Goal: Navigation & Orientation: Find specific page/section

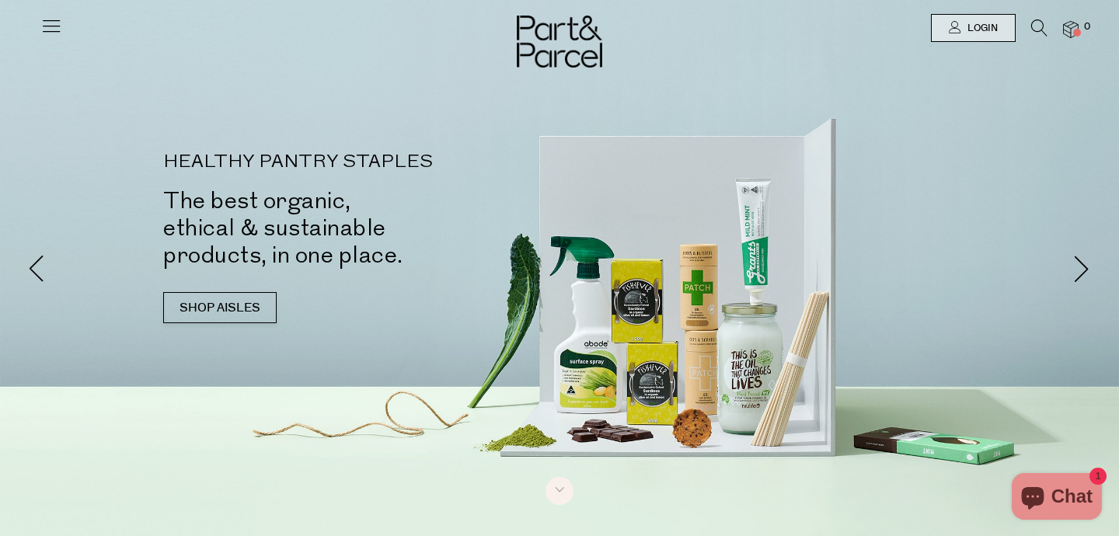
click at [56, 23] on icon at bounding box center [51, 26] width 22 height 22
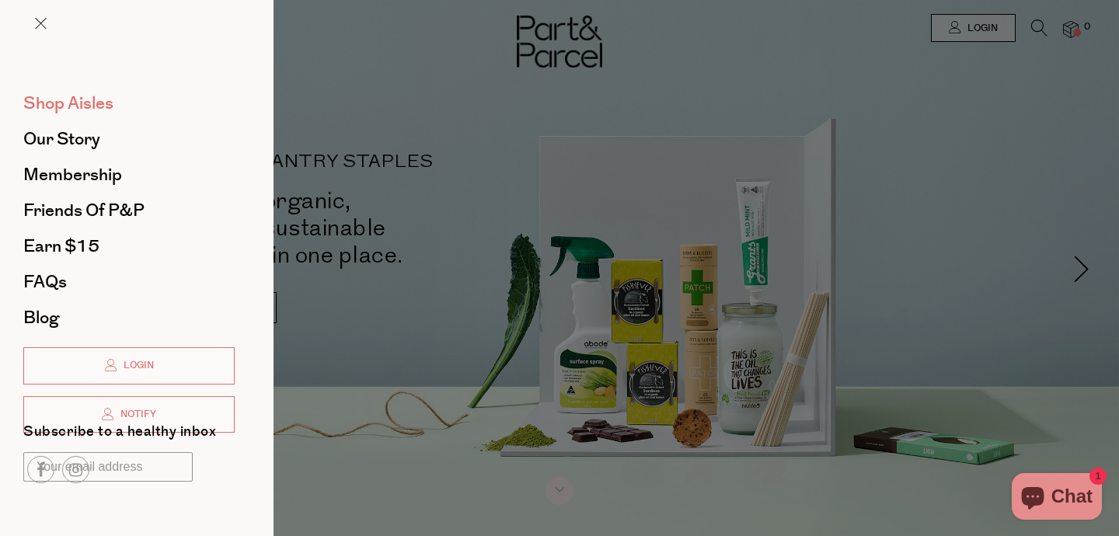
click at [78, 104] on span "Shop Aisles" at bounding box center [68, 103] width 90 height 25
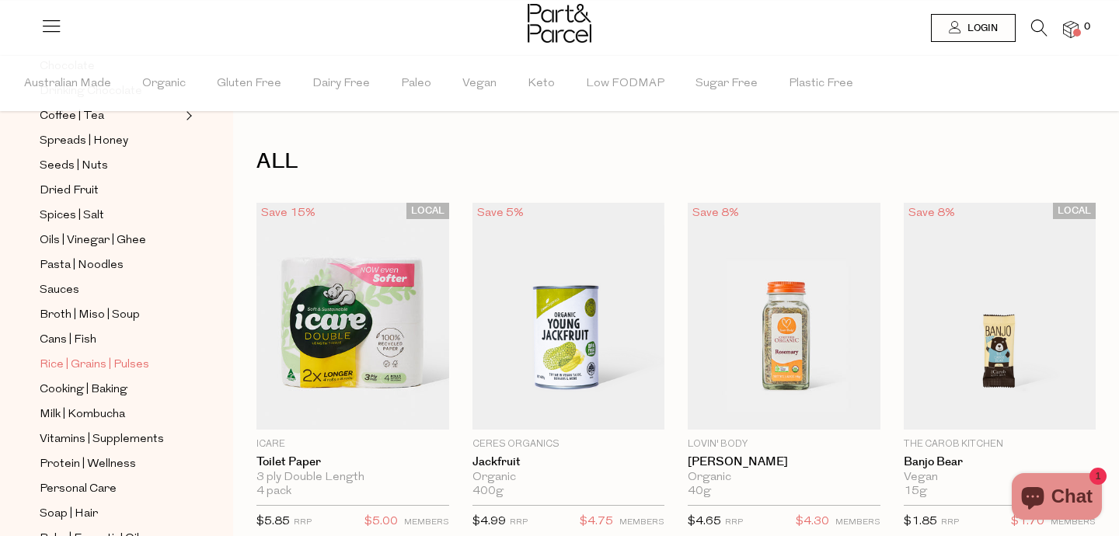
scroll to position [395, 0]
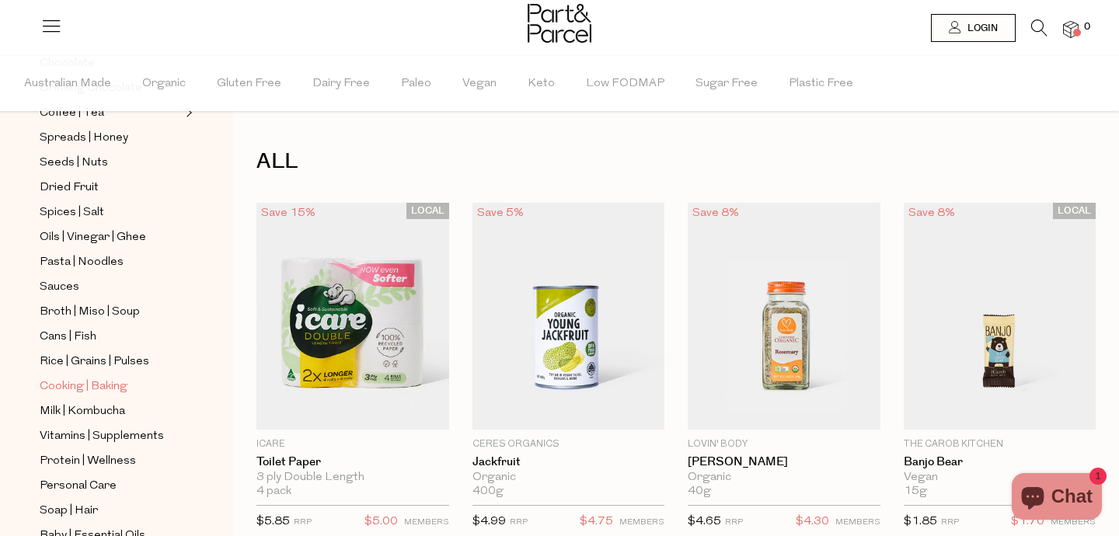
click at [99, 377] on link "Cooking | Baking" at bounding box center [110, 386] width 141 height 19
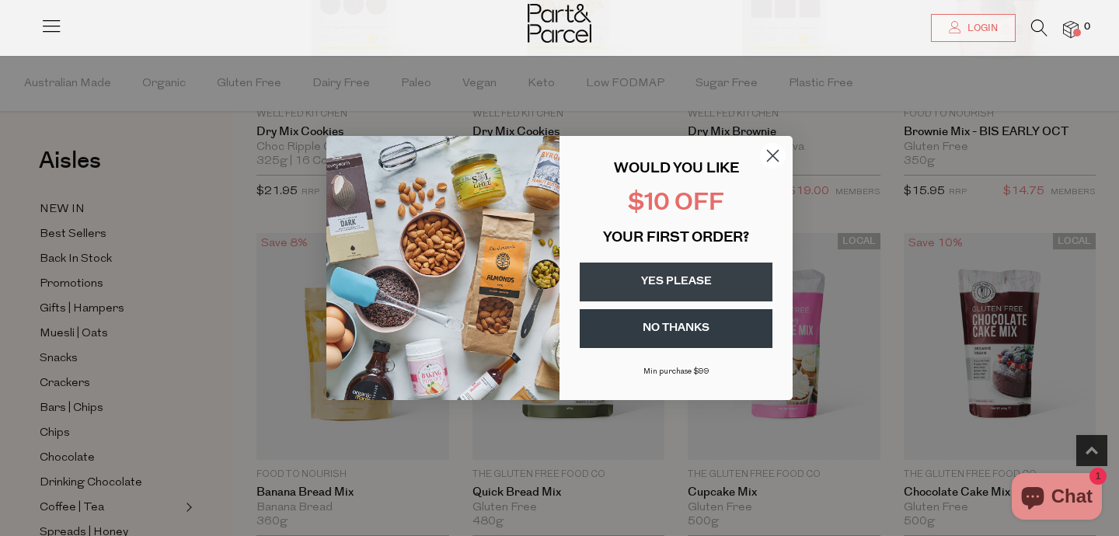
scroll to position [692, 0]
click at [779, 155] on circle "Close dialog" at bounding box center [773, 156] width 26 height 26
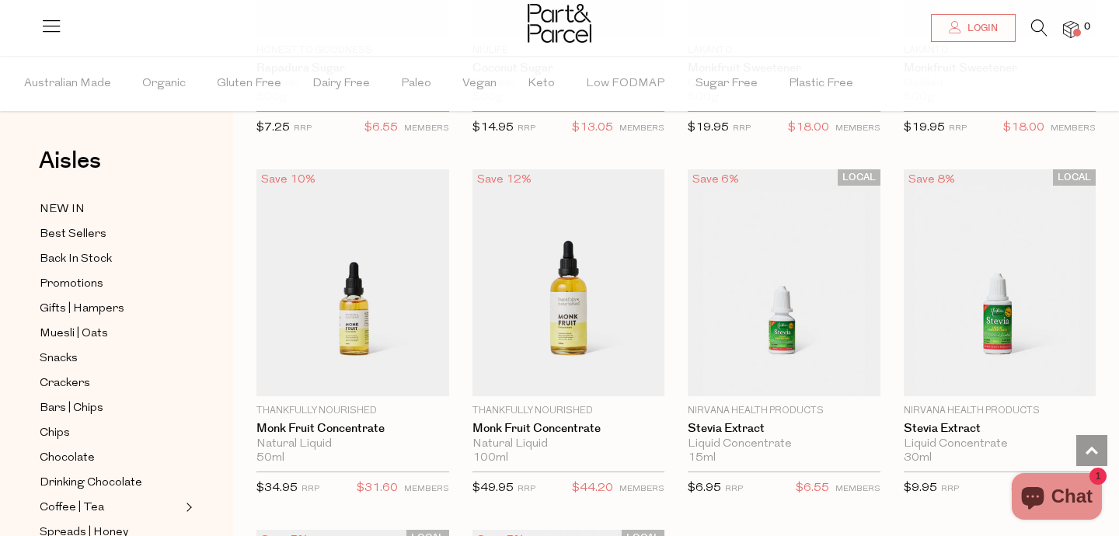
scroll to position [4044, 0]
